Goal: Task Accomplishment & Management: Complete application form

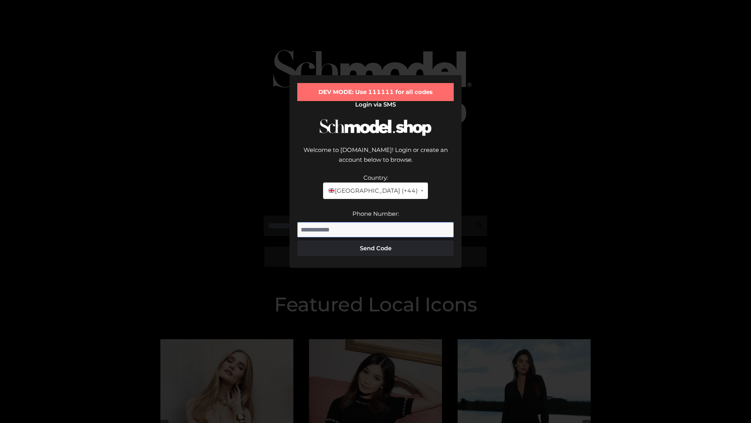
click at [376, 222] on input "Phone Number:" at bounding box center [375, 230] width 156 height 16
type input "**********"
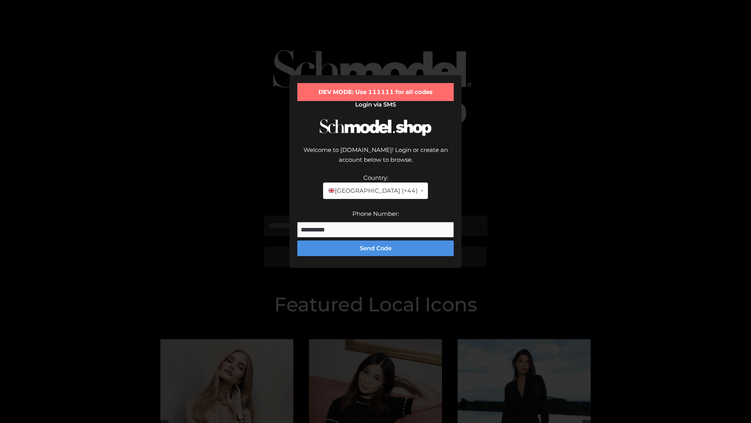
click at [376, 240] on button "Send Code" at bounding box center [375, 248] width 156 height 16
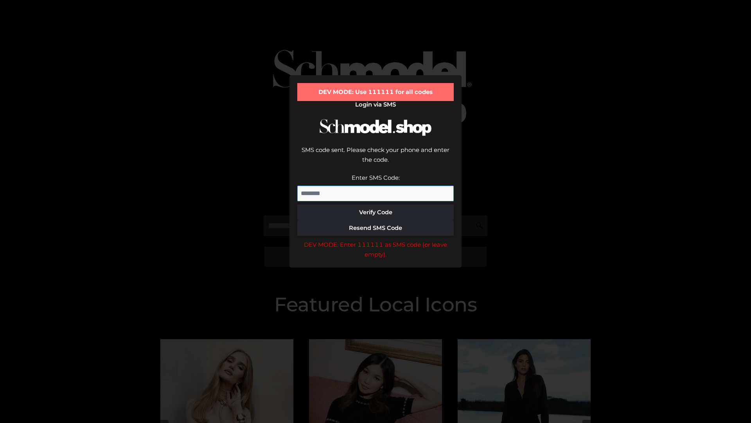
click at [376, 185] on input "Enter SMS Code:" at bounding box center [375, 193] width 156 height 16
type input "******"
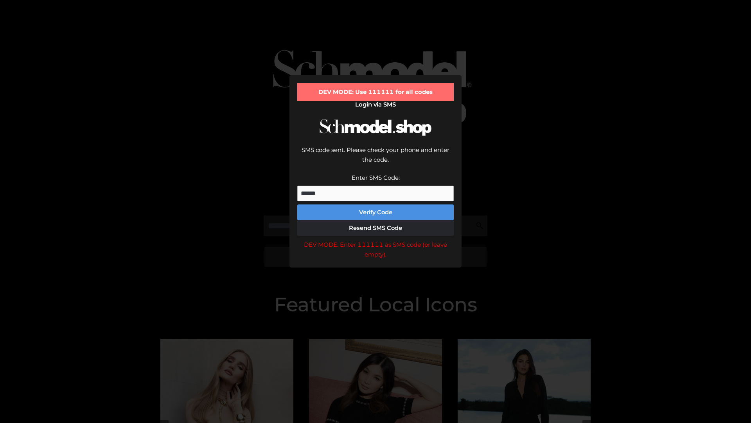
click at [376, 204] on button "Verify Code" at bounding box center [375, 212] width 156 height 16
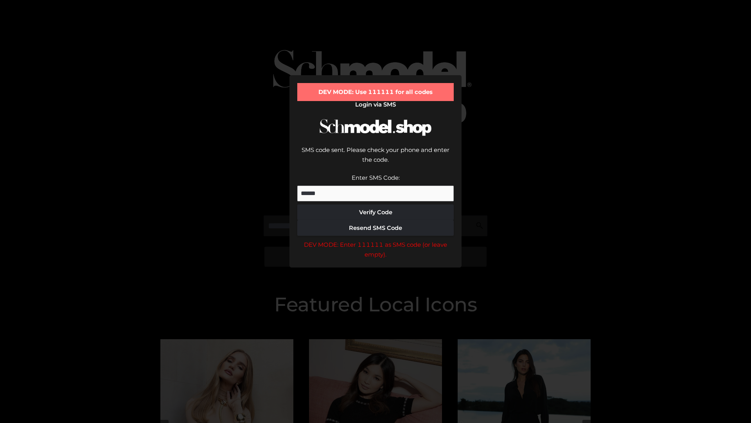
click at [376, 239] on div "DEV MODE: Enter 111111 as SMS code (or leave empty)." at bounding box center [375, 249] width 156 height 20
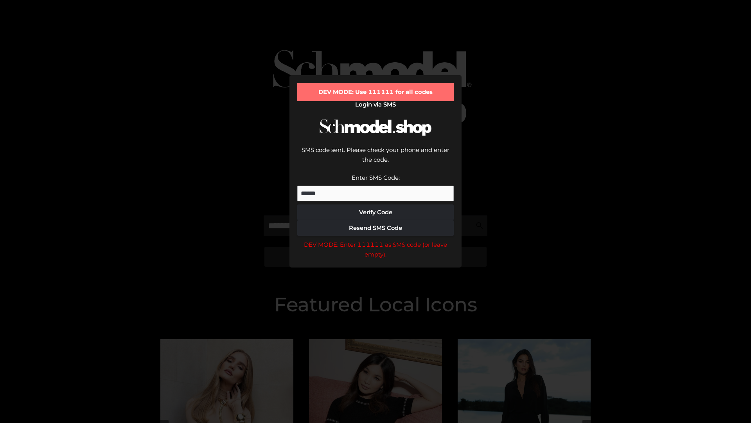
click at [376, 239] on div "DEV MODE: Enter 111111 as SMS code (or leave empty)." at bounding box center [375, 249] width 156 height 20
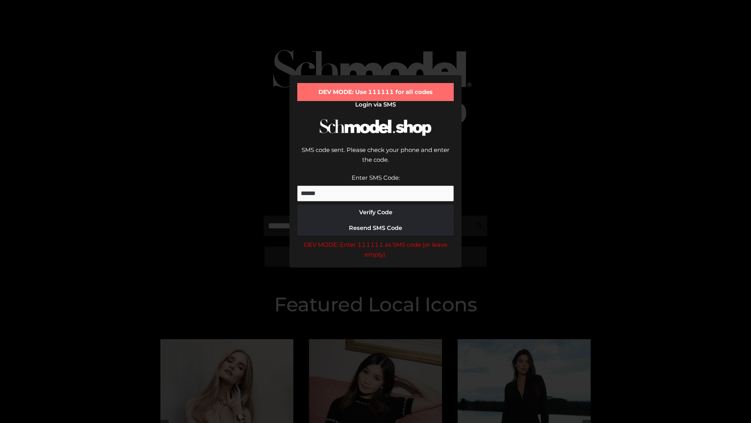
click at [376, 239] on div "DEV MODE: Enter 111111 as SMS code (or leave empty)." at bounding box center [375, 249] width 156 height 20
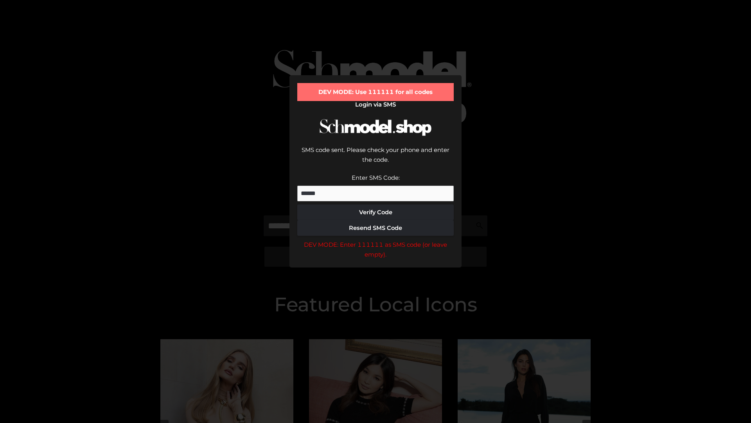
click at [376, 239] on div "DEV MODE: Enter 111111 as SMS code (or leave empty)." at bounding box center [375, 249] width 156 height 20
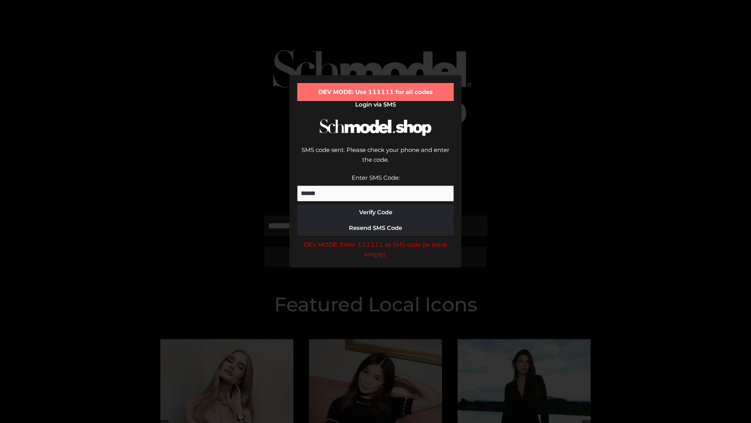
click at [376, 239] on div "DEV MODE: Enter 111111 as SMS code (or leave empty)." at bounding box center [375, 249] width 156 height 20
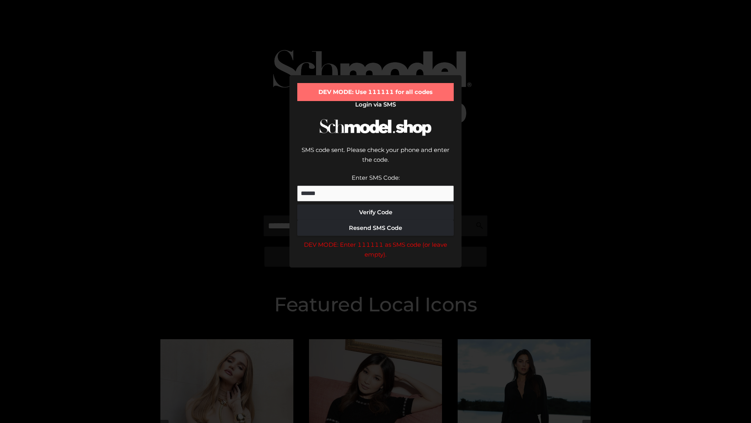
click at [376, 239] on div "DEV MODE: Enter 111111 as SMS code (or leave empty)." at bounding box center [375, 249] width 156 height 20
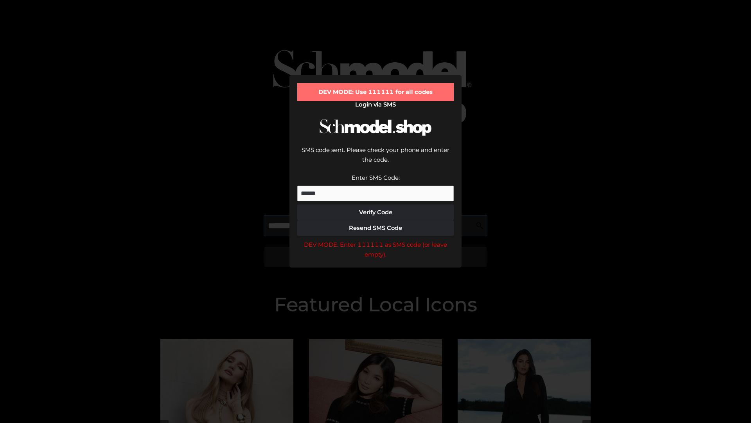
scroll to position [0, 40]
click at [376, 239] on div "DEV MODE: Enter 111111 as SMS code (or leave empty)." at bounding box center [375, 249] width 156 height 20
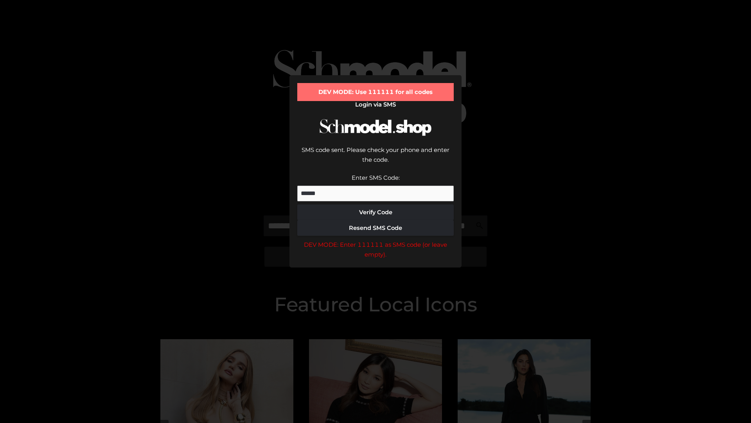
click at [376, 239] on div "DEV MODE: Enter 111111 as SMS code (or leave empty)." at bounding box center [375, 249] width 156 height 20
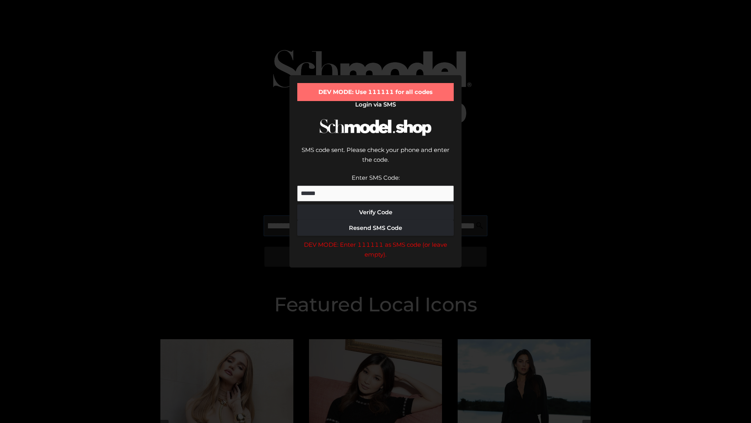
scroll to position [0, 85]
click at [376, 239] on div "DEV MODE: Enter 111111 as SMS code (or leave empty)." at bounding box center [375, 249] width 156 height 20
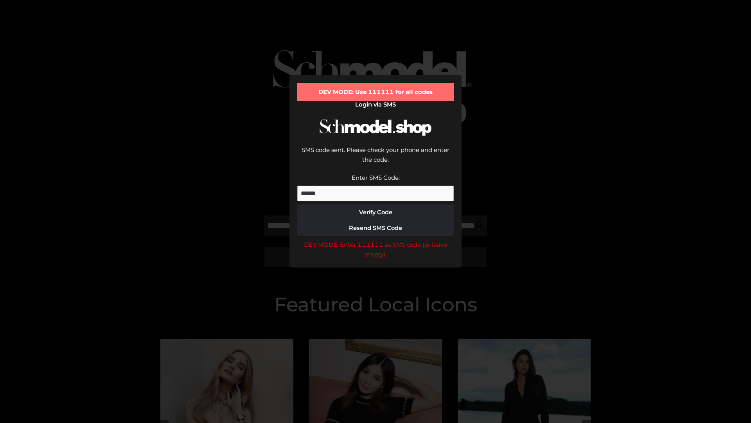
click at [376, 239] on div "DEV MODE: Enter 111111 as SMS code (or leave empty)." at bounding box center [375, 249] width 156 height 20
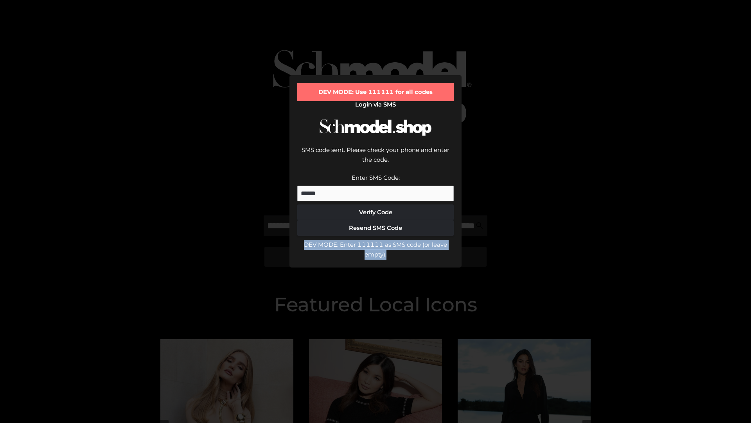
scroll to position [0, 0]
type input "**********"
